Goal: Information Seeking & Learning: Learn about a topic

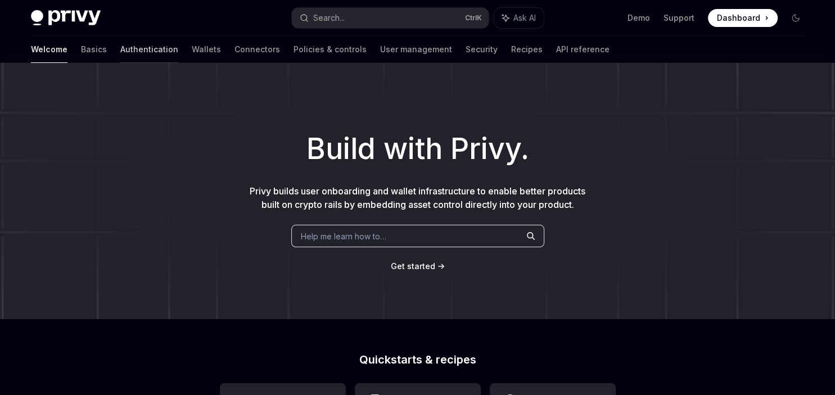
click at [120, 49] on link "Authentication" at bounding box center [149, 49] width 58 height 27
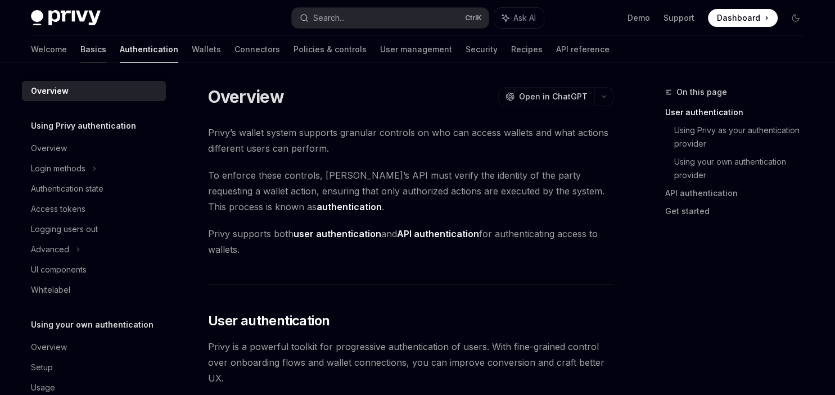
click at [80, 51] on link "Basics" at bounding box center [93, 49] width 26 height 27
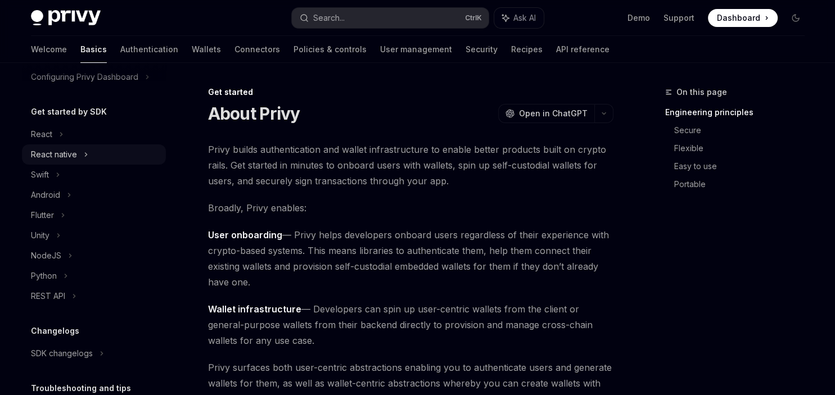
scroll to position [182, 0]
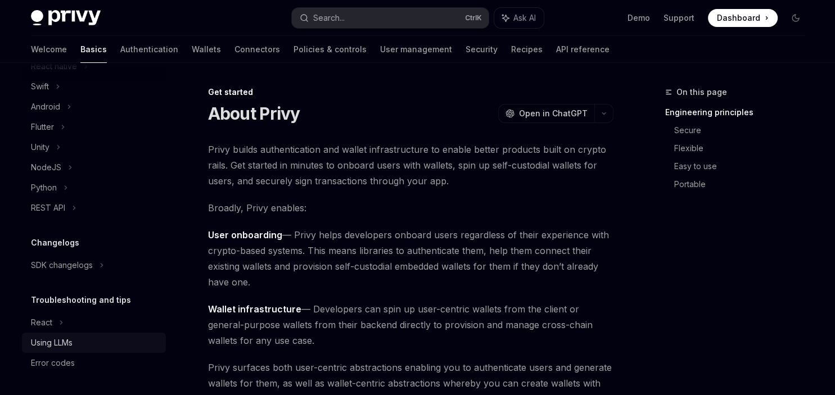
click at [62, 344] on div "Using LLMs" at bounding box center [52, 342] width 42 height 13
type textarea "*"
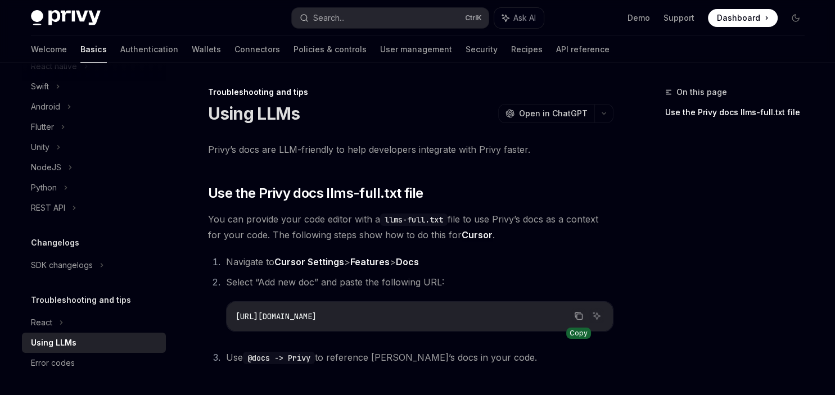
click at [578, 319] on icon "Copy the contents from the code block" at bounding box center [578, 316] width 9 height 9
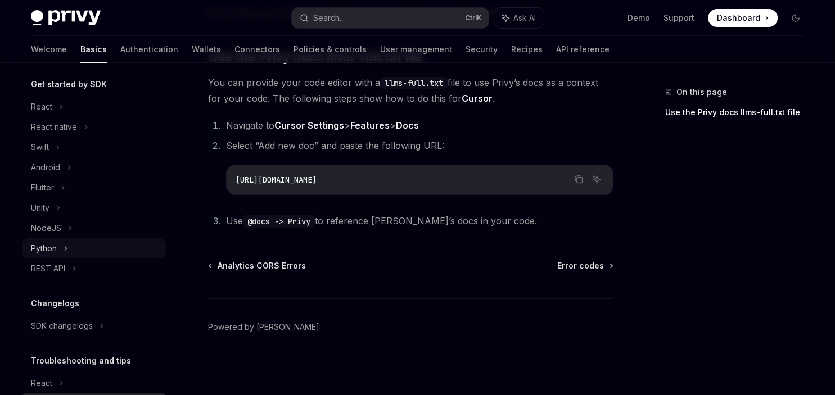
scroll to position [118, 0]
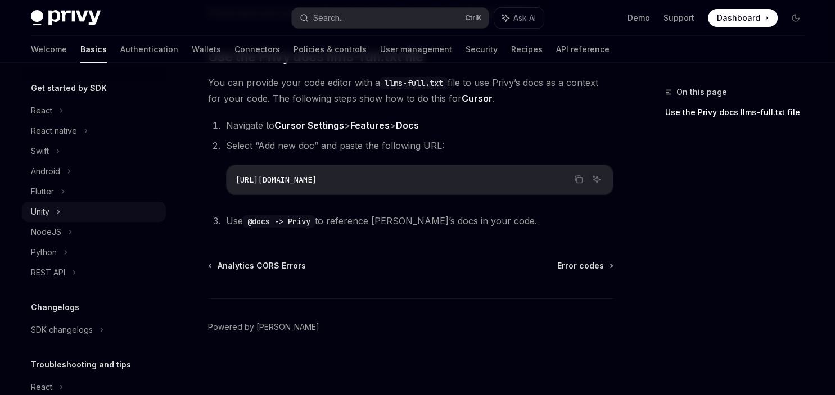
click at [66, 213] on div "Unity" at bounding box center [94, 212] width 144 height 20
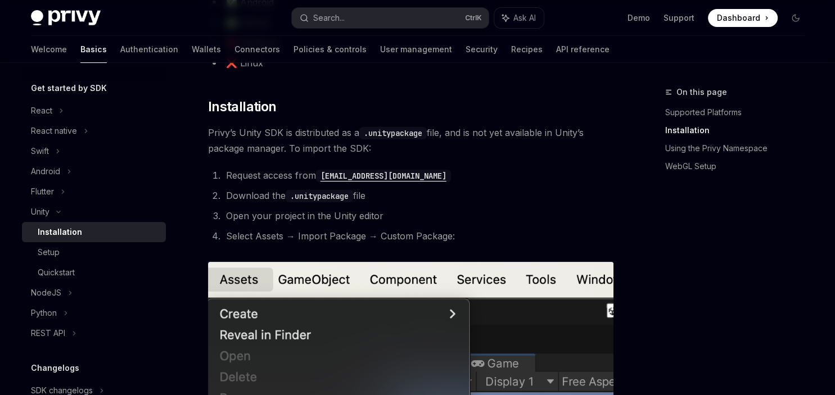
scroll to position [178, 0]
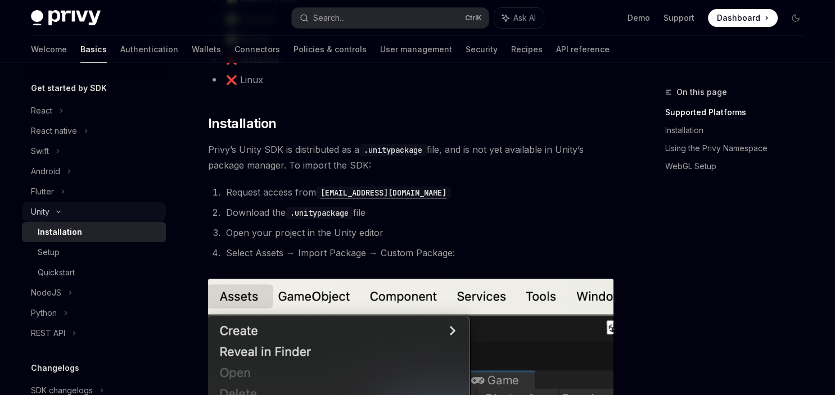
click at [69, 209] on div "Unity" at bounding box center [94, 212] width 144 height 20
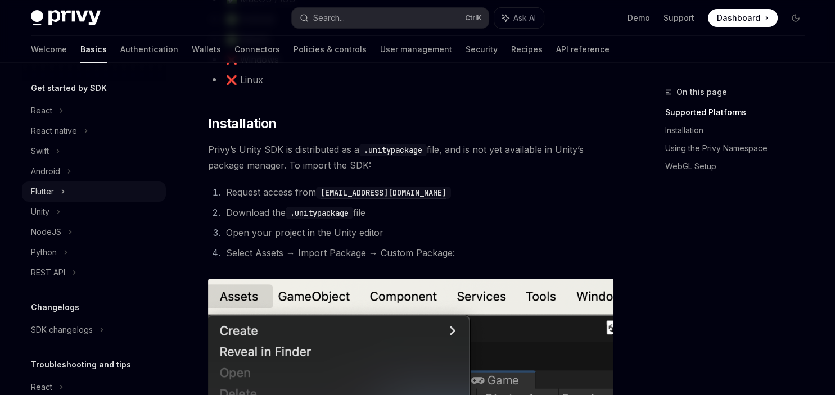
scroll to position [0, 0]
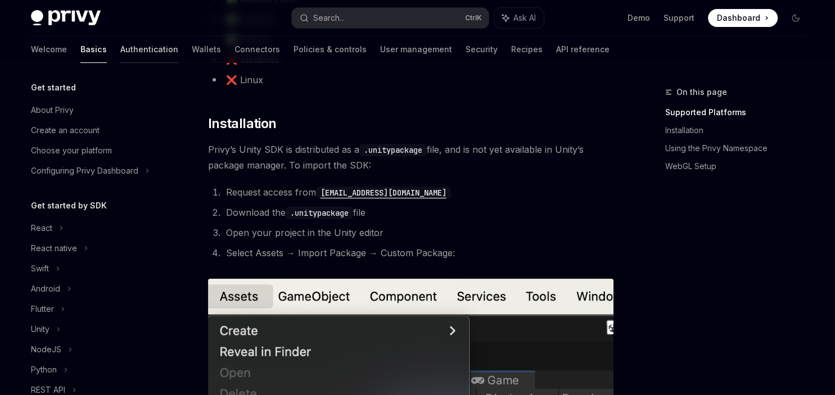
click at [120, 49] on link "Authentication" at bounding box center [149, 49] width 58 height 27
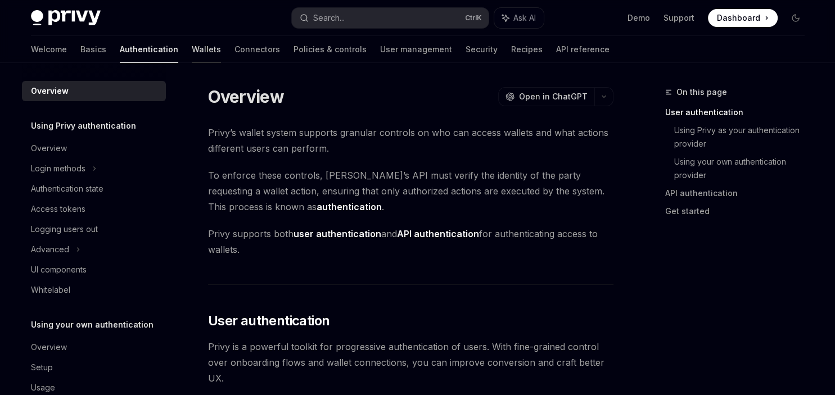
click at [192, 51] on link "Wallets" at bounding box center [206, 49] width 29 height 27
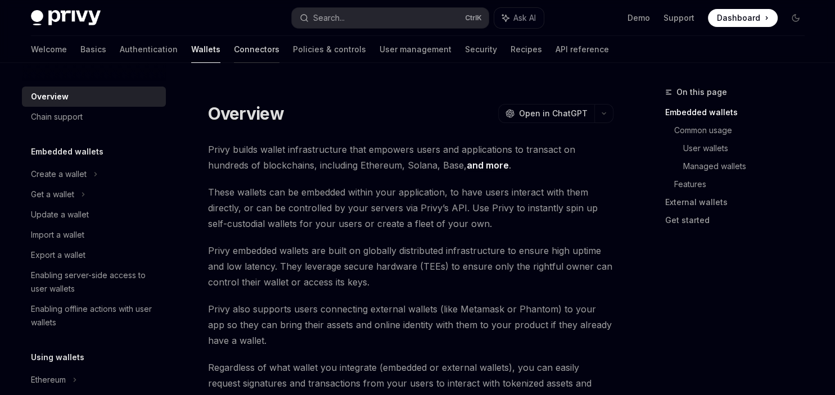
click at [234, 53] on link "Connectors" at bounding box center [257, 49] width 46 height 27
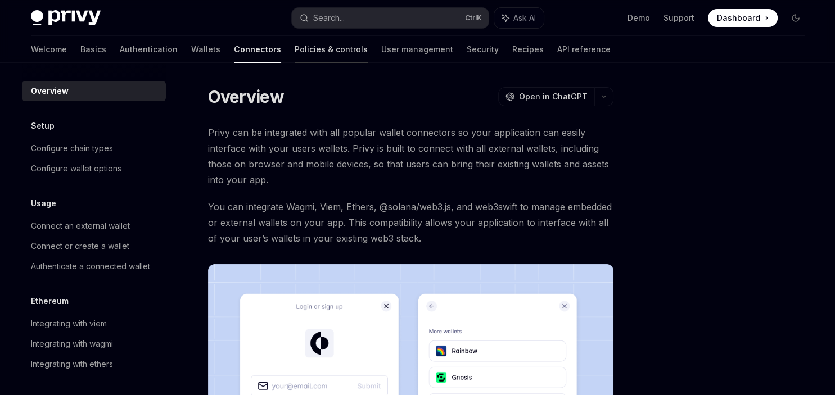
click at [295, 48] on link "Policies & controls" at bounding box center [331, 49] width 73 height 27
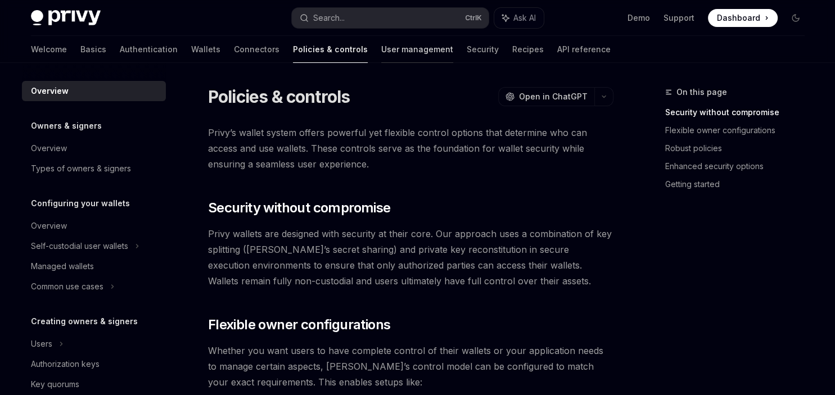
click at [381, 52] on link "User management" at bounding box center [417, 49] width 72 height 27
type textarea "*"
